Goal: Information Seeking & Learning: Learn about a topic

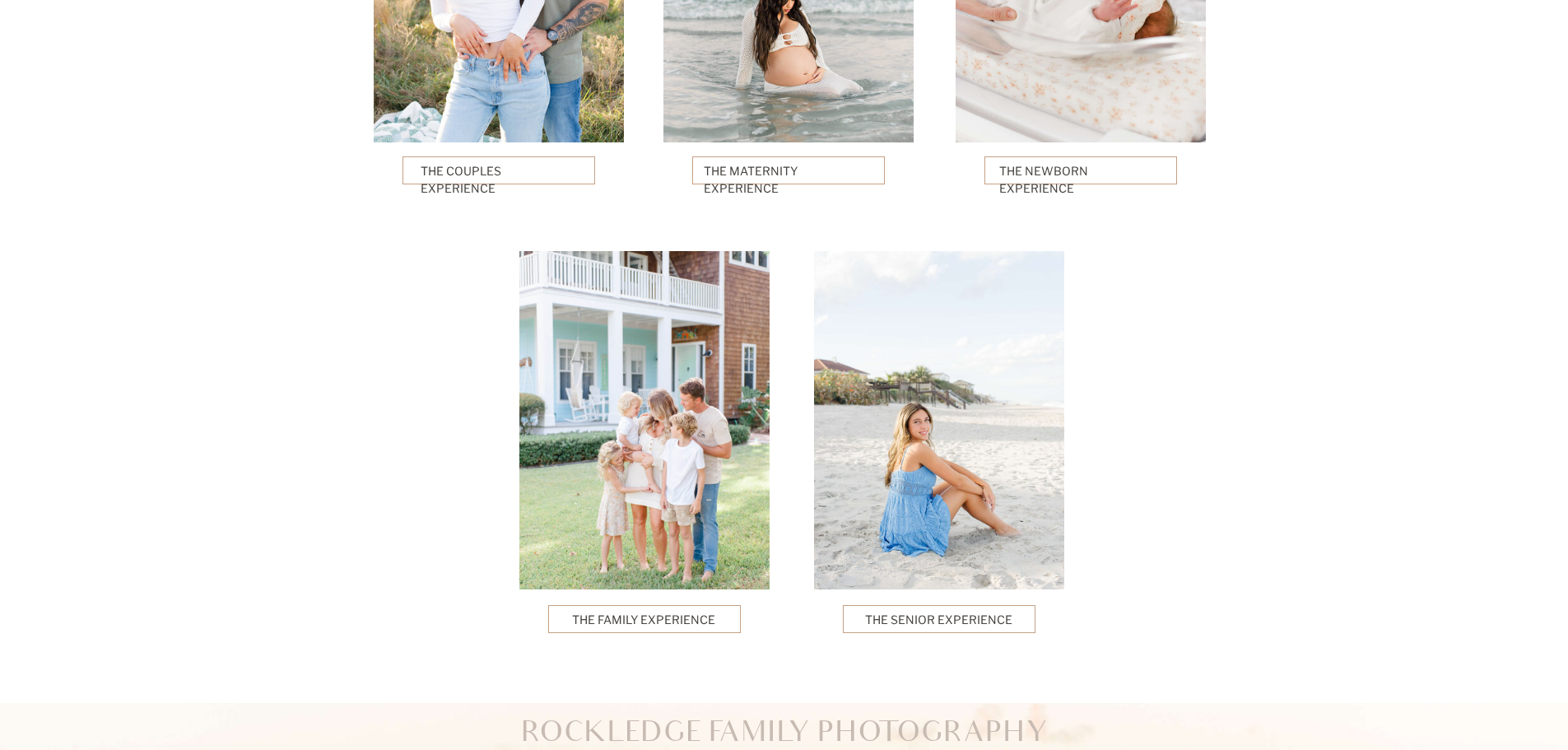
scroll to position [3706, 0]
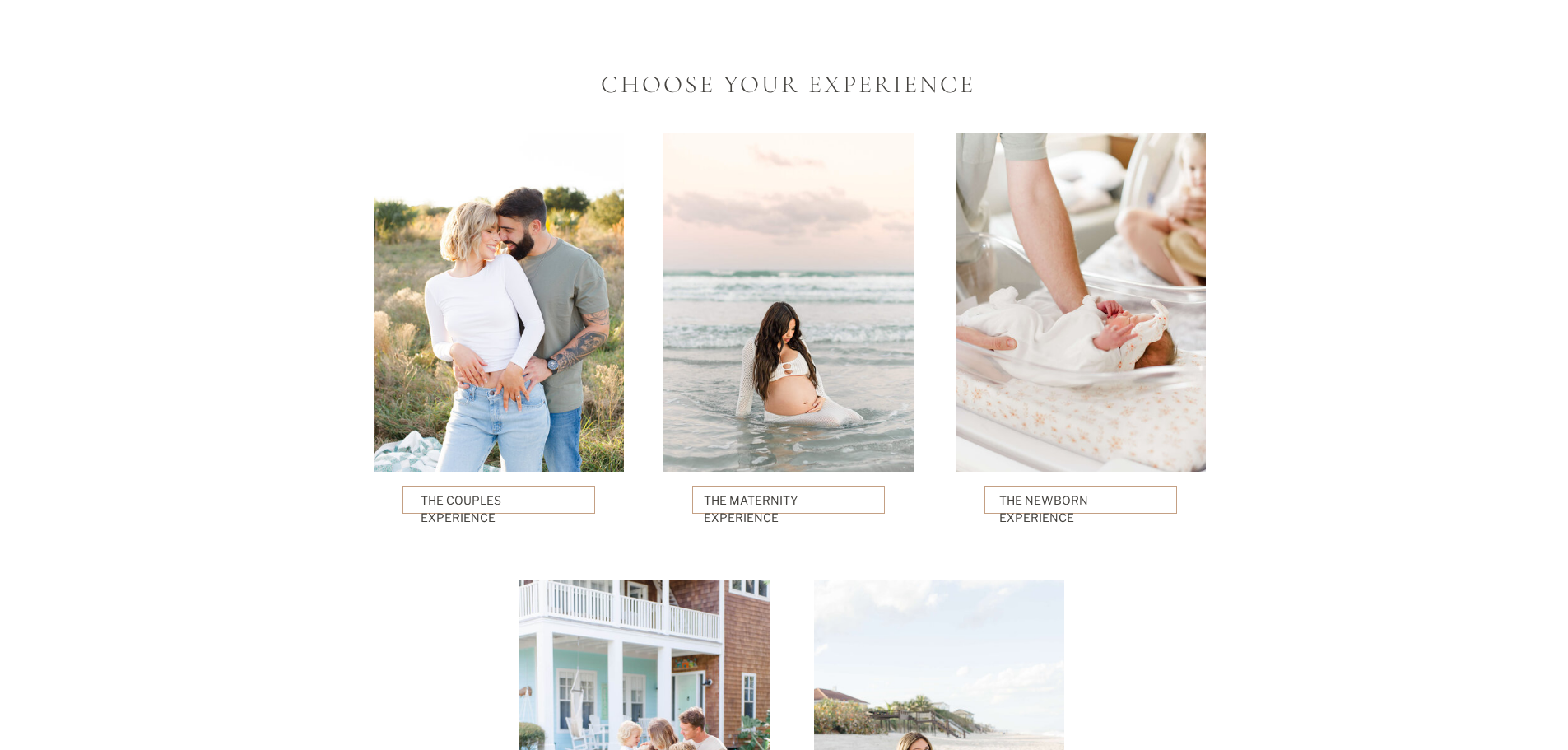
click at [562, 501] on p "The Couples Experience" at bounding box center [499, 499] width 157 height 16
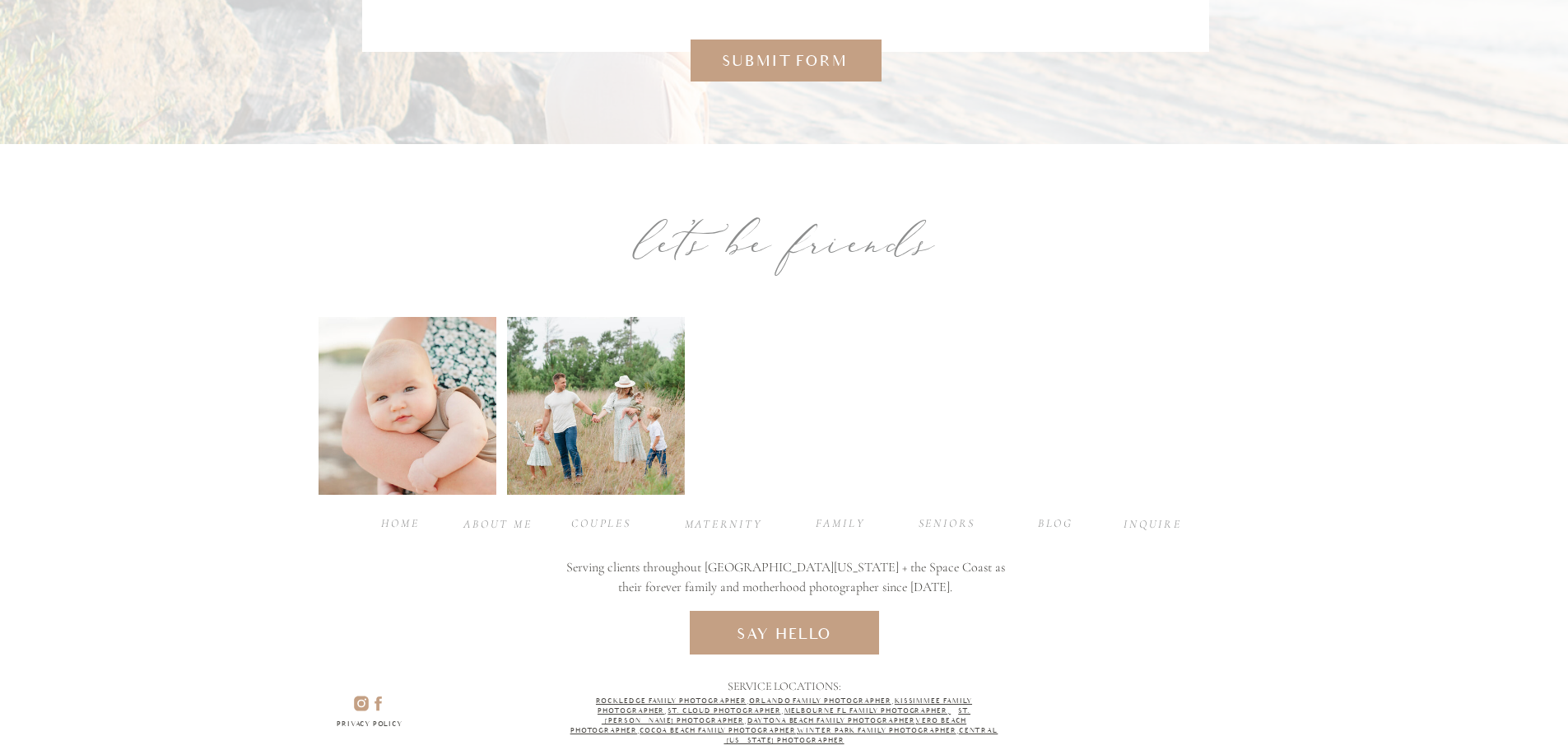
scroll to position [6645, 0]
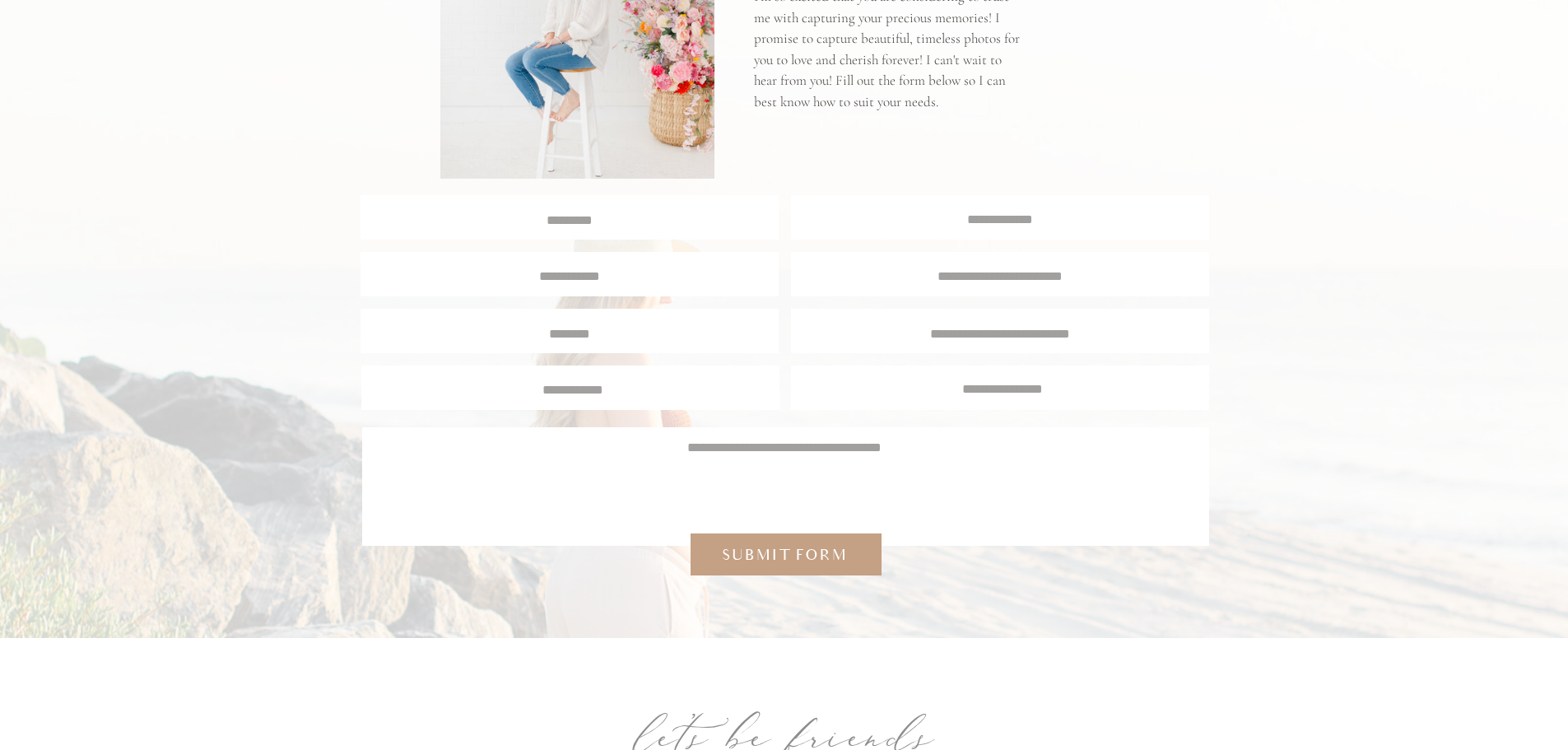
click at [576, 290] on div at bounding box center [570, 274] width 418 height 44
click at [1094, 234] on div at bounding box center [1000, 217] width 418 height 44
click at [1093, 281] on textarea at bounding box center [1000, 274] width 387 height 14
